Goal: Find specific page/section: Find specific page/section

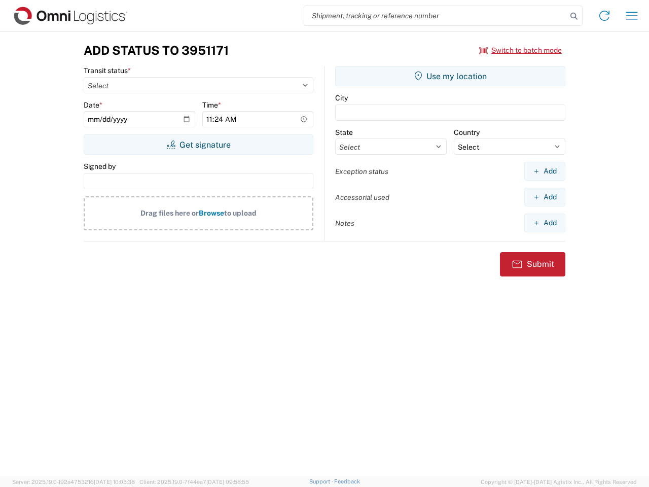
click at [436, 16] on input "search" at bounding box center [435, 15] width 263 height 19
click at [574, 16] on icon at bounding box center [574, 16] width 14 height 14
click at [605, 16] on icon at bounding box center [605, 16] width 16 height 16
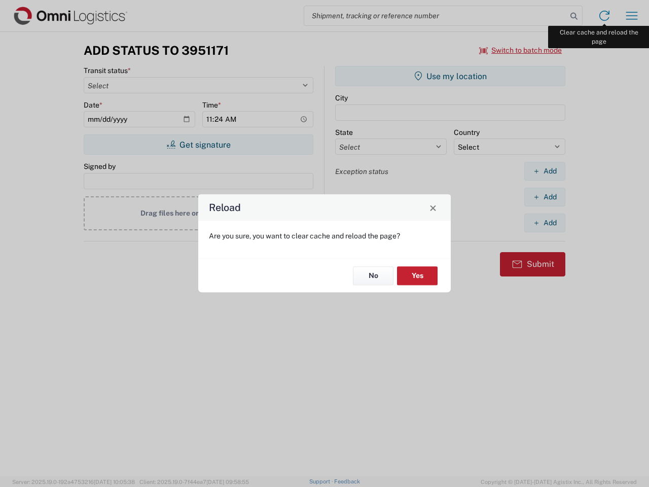
click at [632, 16] on div "Reload Are you sure, you want to clear cache and reload the page? No Yes" at bounding box center [324, 243] width 649 height 487
click at [521, 50] on div "Reload Are you sure, you want to clear cache and reload the page? No Yes" at bounding box center [324, 243] width 649 height 487
click at [198, 145] on div "Reload Are you sure, you want to clear cache and reload the page? No Yes" at bounding box center [324, 243] width 649 height 487
click at [450, 76] on div "Reload Are you sure, you want to clear cache and reload the page? No Yes" at bounding box center [324, 243] width 649 height 487
click at [545, 171] on div "Reload Are you sure, you want to clear cache and reload the page? No Yes" at bounding box center [324, 243] width 649 height 487
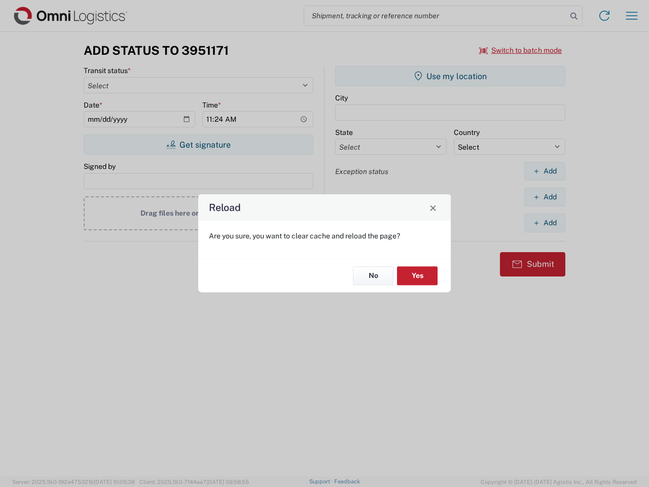
click at [545, 197] on div "Reload Are you sure, you want to clear cache and reload the page? No Yes" at bounding box center [324, 243] width 649 height 487
click at [545, 223] on div "Reload Are you sure, you want to clear cache and reload the page? No Yes" at bounding box center [324, 243] width 649 height 487
